Goal: Task Accomplishment & Management: Manage account settings

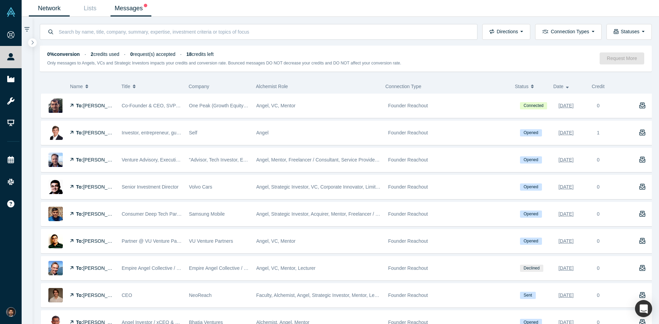
scroll to position [103, 0]
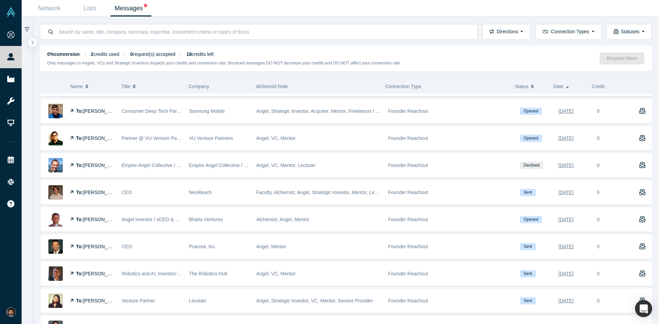
click at [127, 7] on link "Messages" at bounding box center [131, 8] width 41 height 16
